Goal: Find specific page/section: Find specific page/section

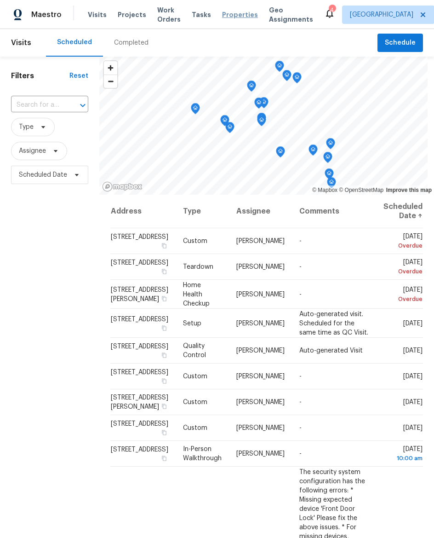
click at [226, 19] on span "Properties" at bounding box center [240, 14] width 36 height 9
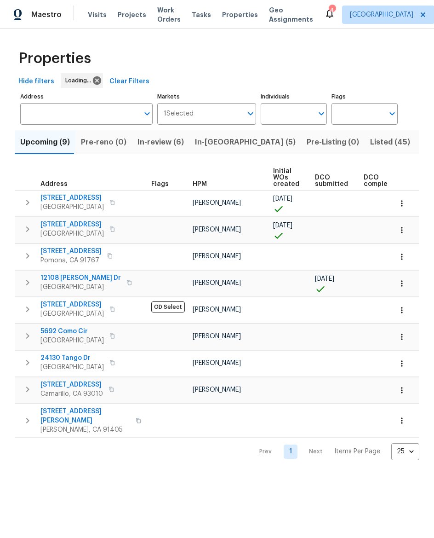
click at [421, 149] on span "Resale (27)" at bounding box center [441, 142] width 40 height 13
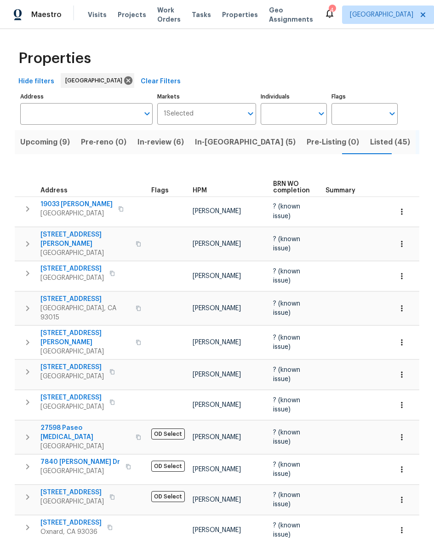
click at [197, 194] on span "HPM" at bounding box center [200, 190] width 14 height 6
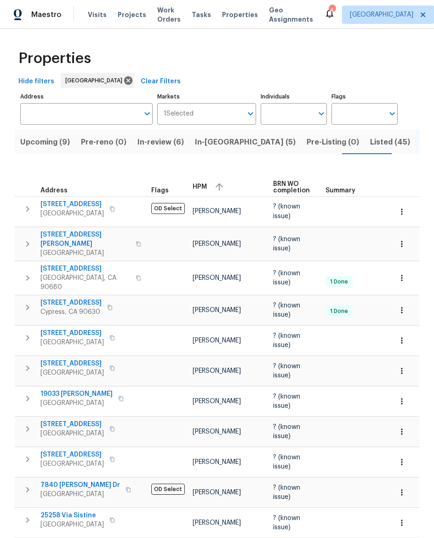
click at [370, 149] on span "Listed (45)" at bounding box center [390, 142] width 40 height 13
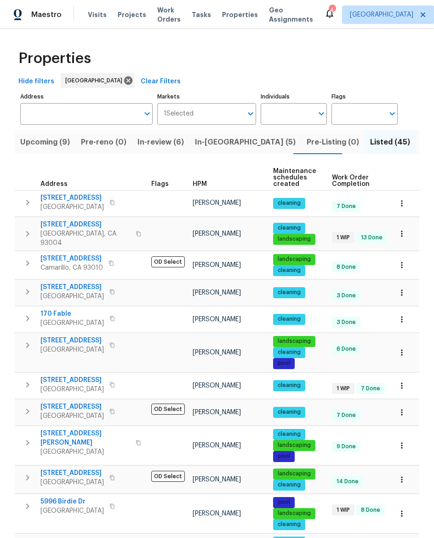
click at [201, 187] on span "HPM" at bounding box center [200, 184] width 14 height 6
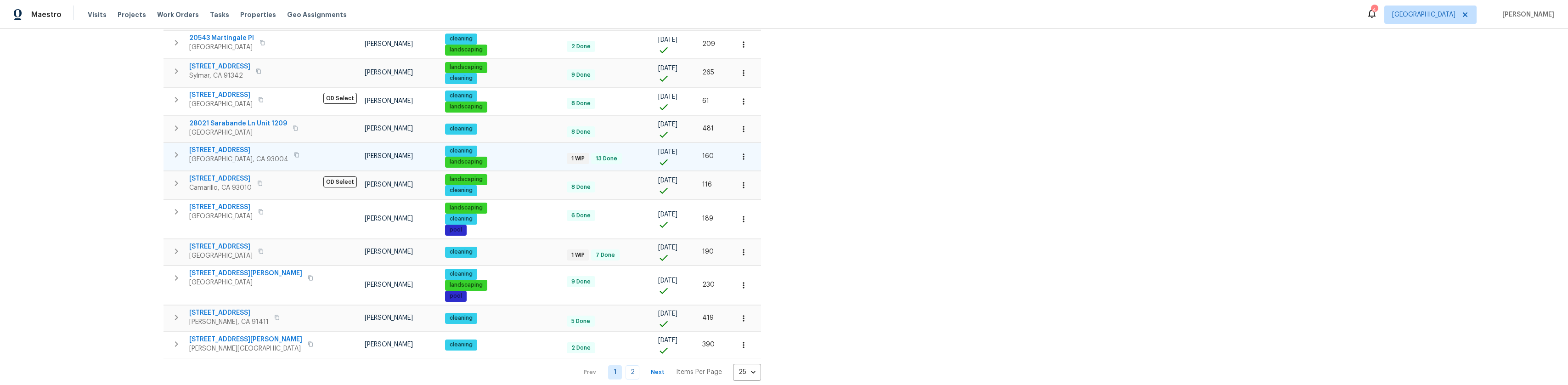
scroll to position [541, 0]
